Goal: Transaction & Acquisition: Download file/media

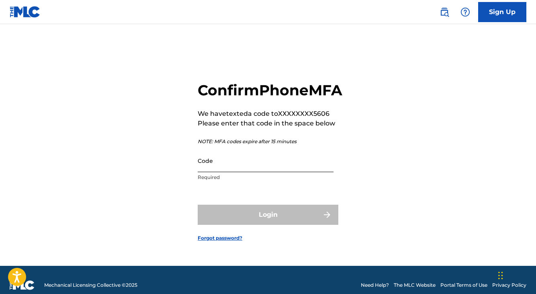
click at [280, 172] on input "Code" at bounding box center [266, 160] width 136 height 23
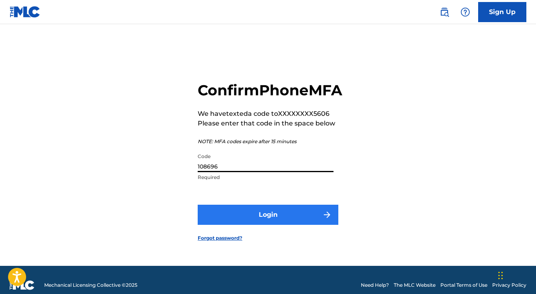
type input "108696"
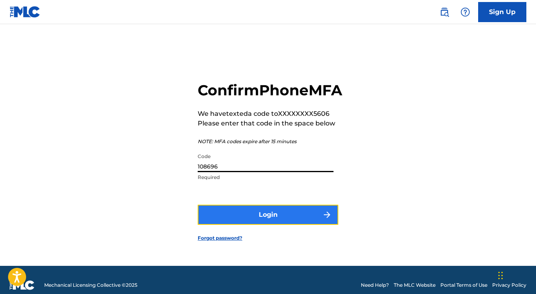
click at [286, 220] on button "Login" at bounding box center [268, 214] width 141 height 20
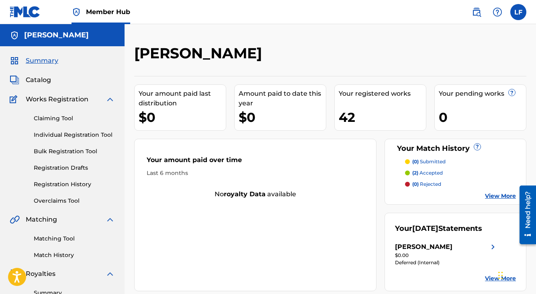
click at [318, 151] on div "Your amount paid over time Last 6 months" at bounding box center [255, 166] width 241 height 46
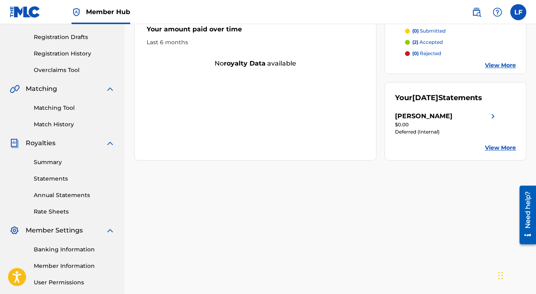
scroll to position [164, 0]
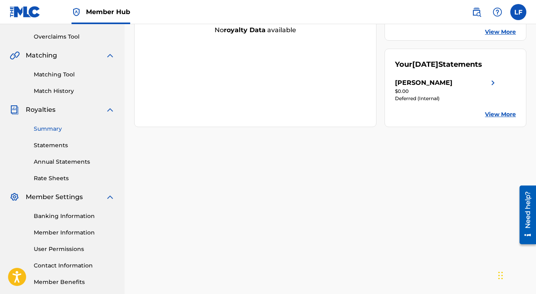
click at [54, 131] on link "Summary" at bounding box center [74, 129] width 81 height 8
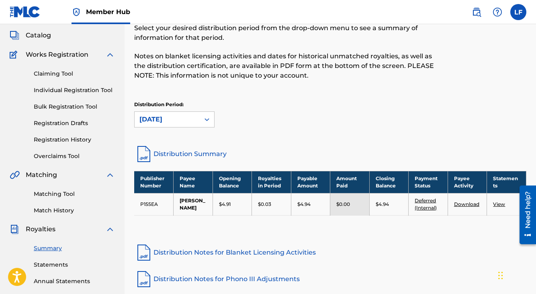
scroll to position [123, 0]
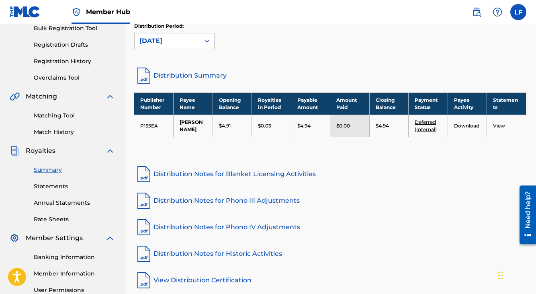
click at [496, 125] on link "View" at bounding box center [499, 126] width 12 height 6
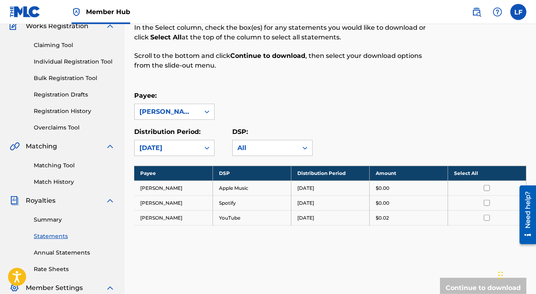
scroll to position [82, 0]
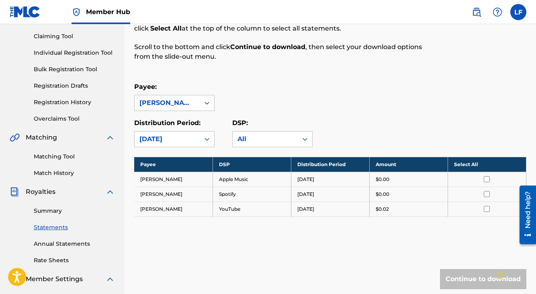
scroll to position [123, 0]
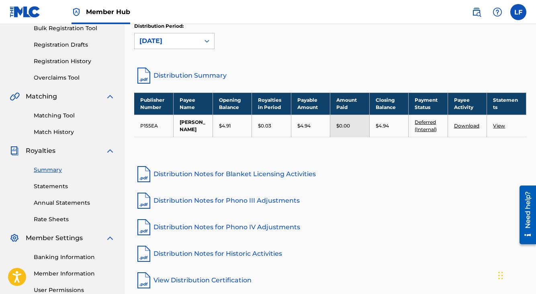
click at [465, 127] on link "Download" at bounding box center [466, 126] width 25 height 6
click at [466, 126] on link "Download" at bounding box center [466, 126] width 25 height 6
click at [497, 126] on link "View" at bounding box center [499, 126] width 12 height 6
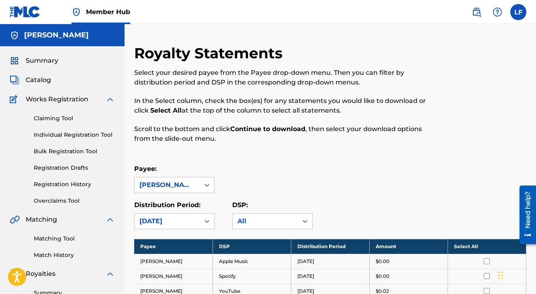
scroll to position [164, 0]
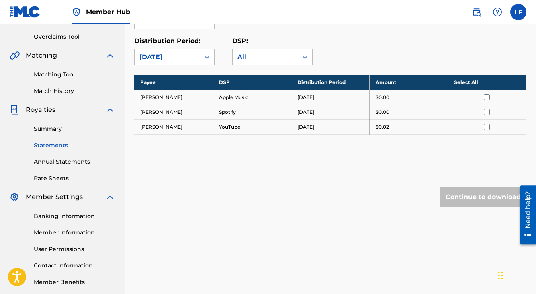
click at [470, 82] on th "Select All" at bounding box center [486, 82] width 78 height 15
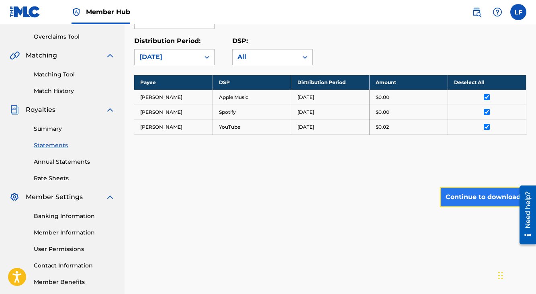
click at [479, 195] on button "Continue to download" at bounding box center [483, 197] width 86 height 20
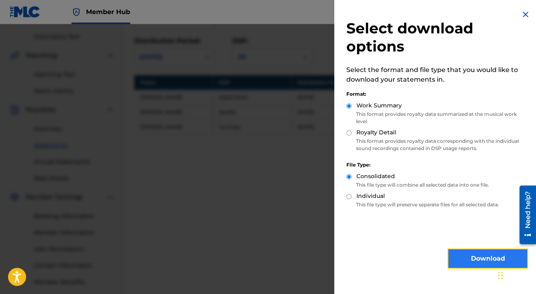
click at [469, 253] on button "Download" at bounding box center [487, 258] width 80 height 20
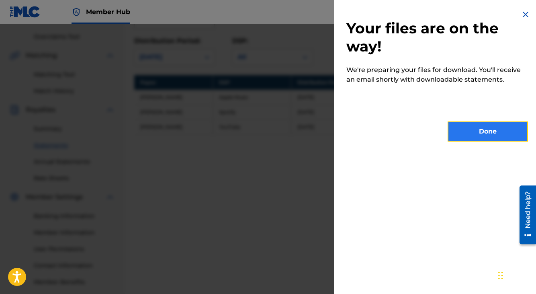
click at [473, 132] on button "Done" at bounding box center [487, 131] width 80 height 20
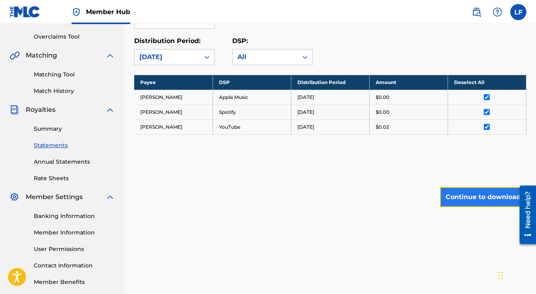
click at [480, 198] on button "Continue to download" at bounding box center [483, 197] width 86 height 20
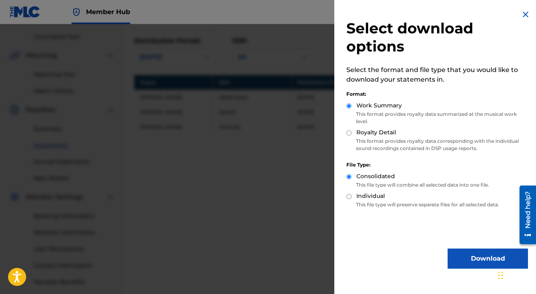
click at [380, 133] on label "Royalty Detail" at bounding box center [376, 132] width 40 height 8
click at [351, 133] on input "Royalty Detail" at bounding box center [348, 132] width 5 height 5
radio input "true"
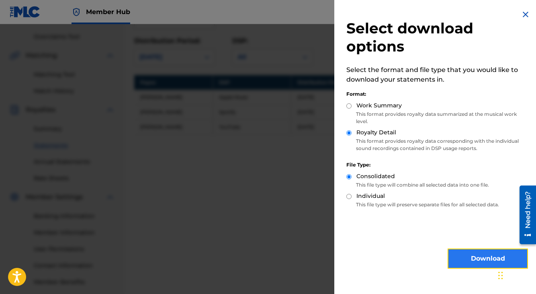
click at [482, 253] on button "Download" at bounding box center [487, 258] width 80 height 20
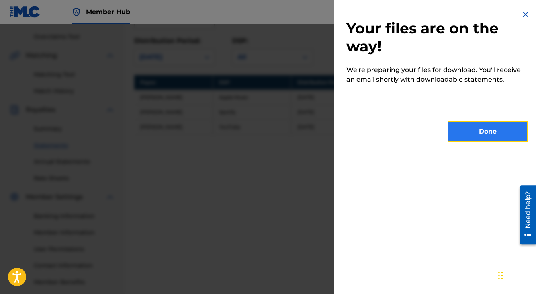
click at [477, 124] on button "Done" at bounding box center [487, 131] width 80 height 20
